Goal: Task Accomplishment & Management: Manage account settings

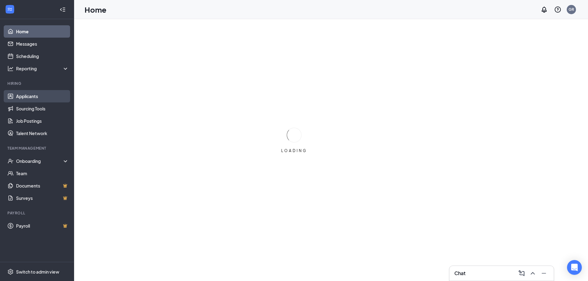
click at [35, 97] on link "Applicants" at bounding box center [42, 96] width 53 height 12
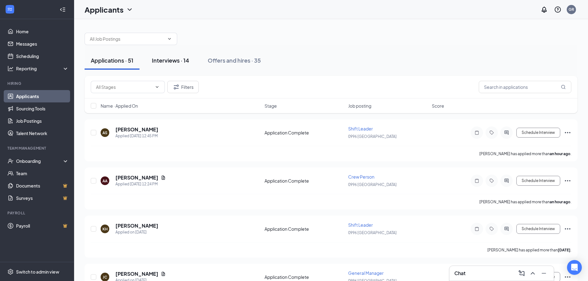
click at [163, 60] on div "Interviews · 14" at bounding box center [170, 60] width 37 height 8
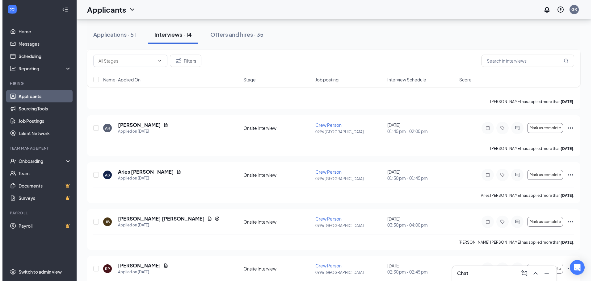
scroll to position [64, 0]
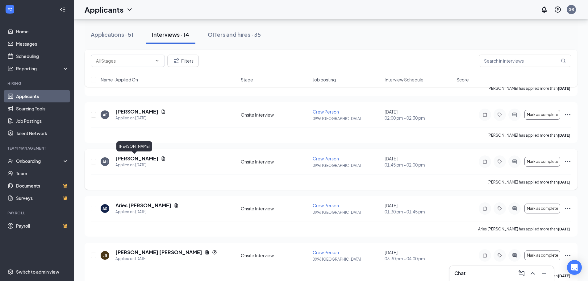
click at [133, 160] on h5 "[PERSON_NAME]" at bounding box center [136, 158] width 43 height 7
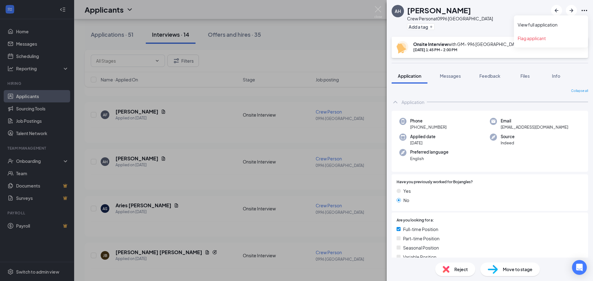
click at [583, 14] on icon "Ellipses" at bounding box center [583, 10] width 7 height 7
click at [583, 11] on icon "Ellipses" at bounding box center [583, 10] width 7 height 7
click at [550, 27] on link "View full application" at bounding box center [550, 25] width 67 height 6
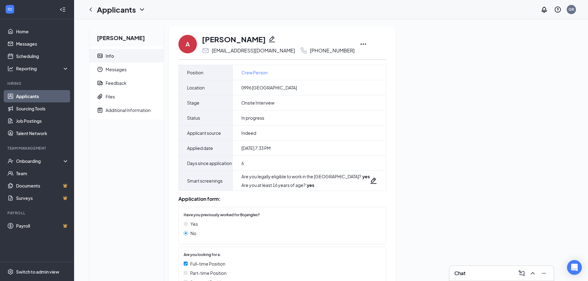
click at [366, 44] on icon "Ellipses" at bounding box center [364, 44] width 6 height 1
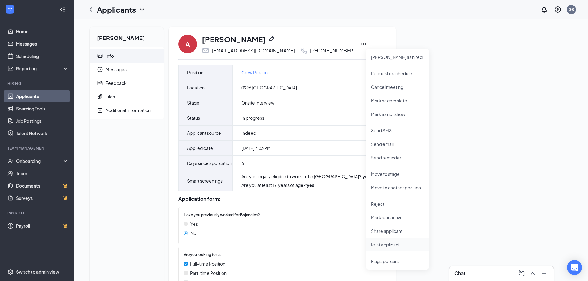
click at [393, 246] on p "Print applicant" at bounding box center [397, 245] width 53 height 6
